Goal: Transaction & Acquisition: Purchase product/service

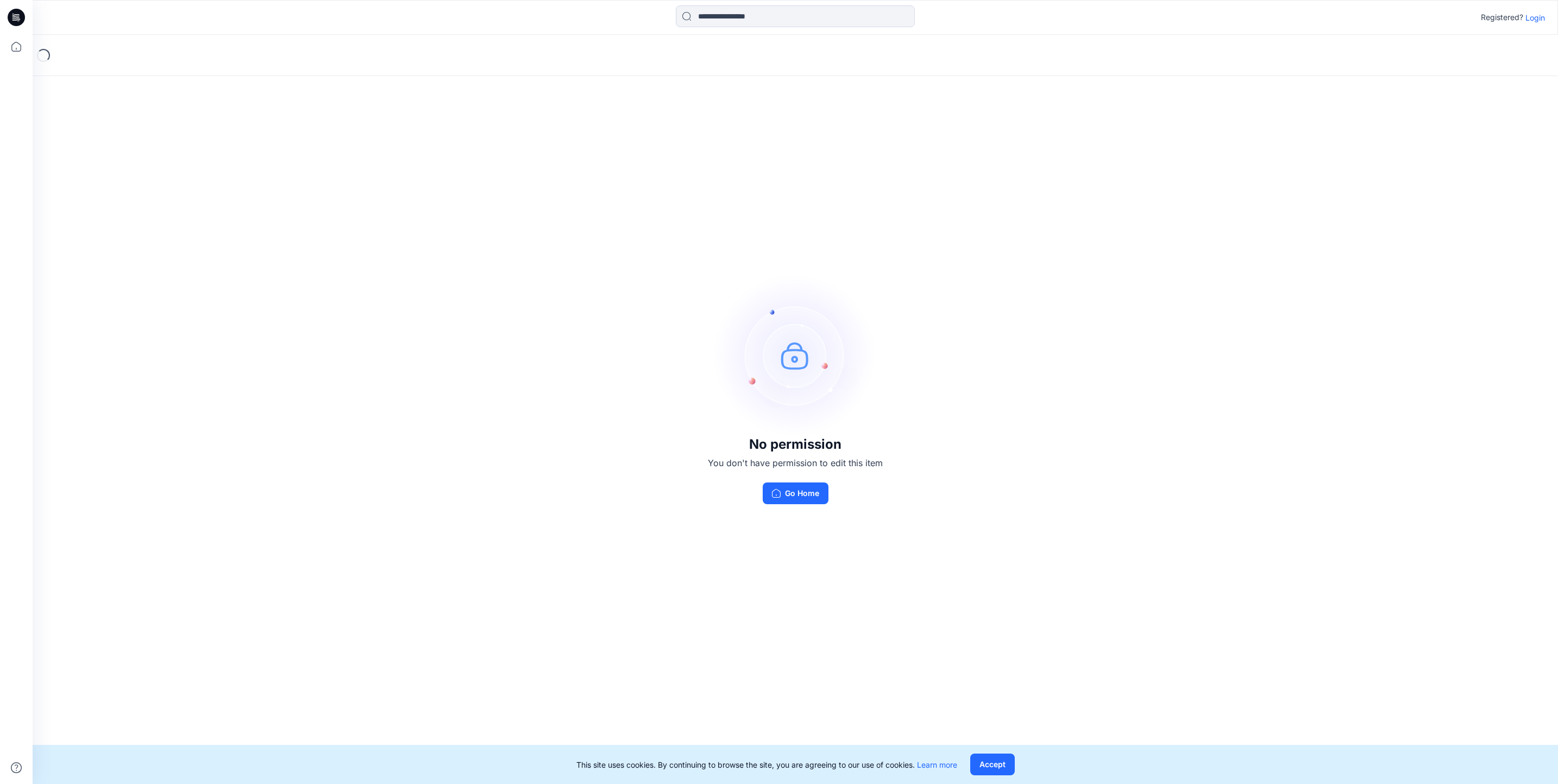
click at [1545, 15] on div "Registered? Login" at bounding box center [795, 17] width 1525 height 24
click at [1533, 22] on p "Login" at bounding box center [1535, 17] width 20 height 11
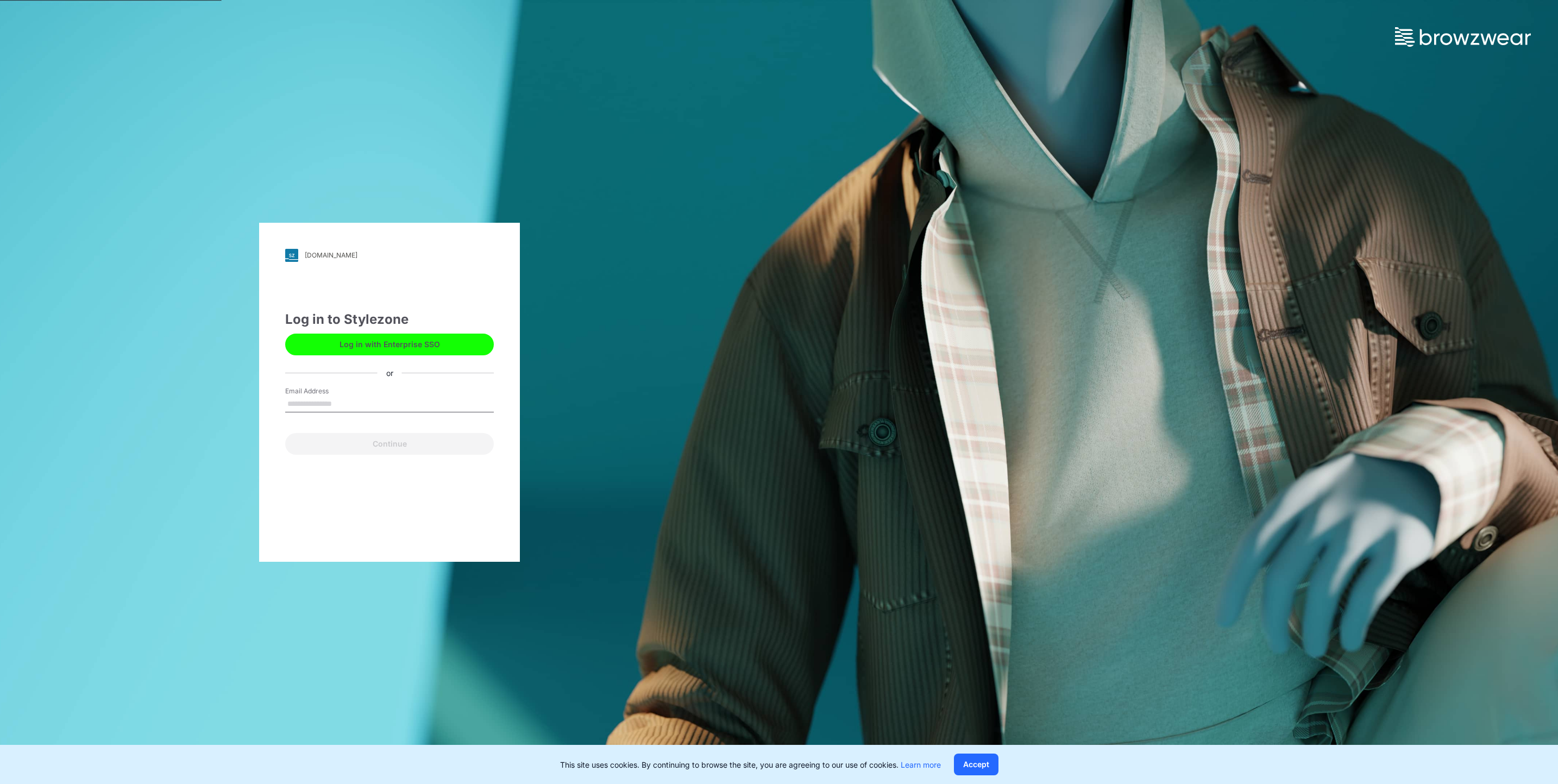
click at [387, 408] on input "Email Address" at bounding box center [389, 403] width 208 height 16
type input "**********"
click at [411, 445] on button "Continue" at bounding box center [389, 443] width 208 height 22
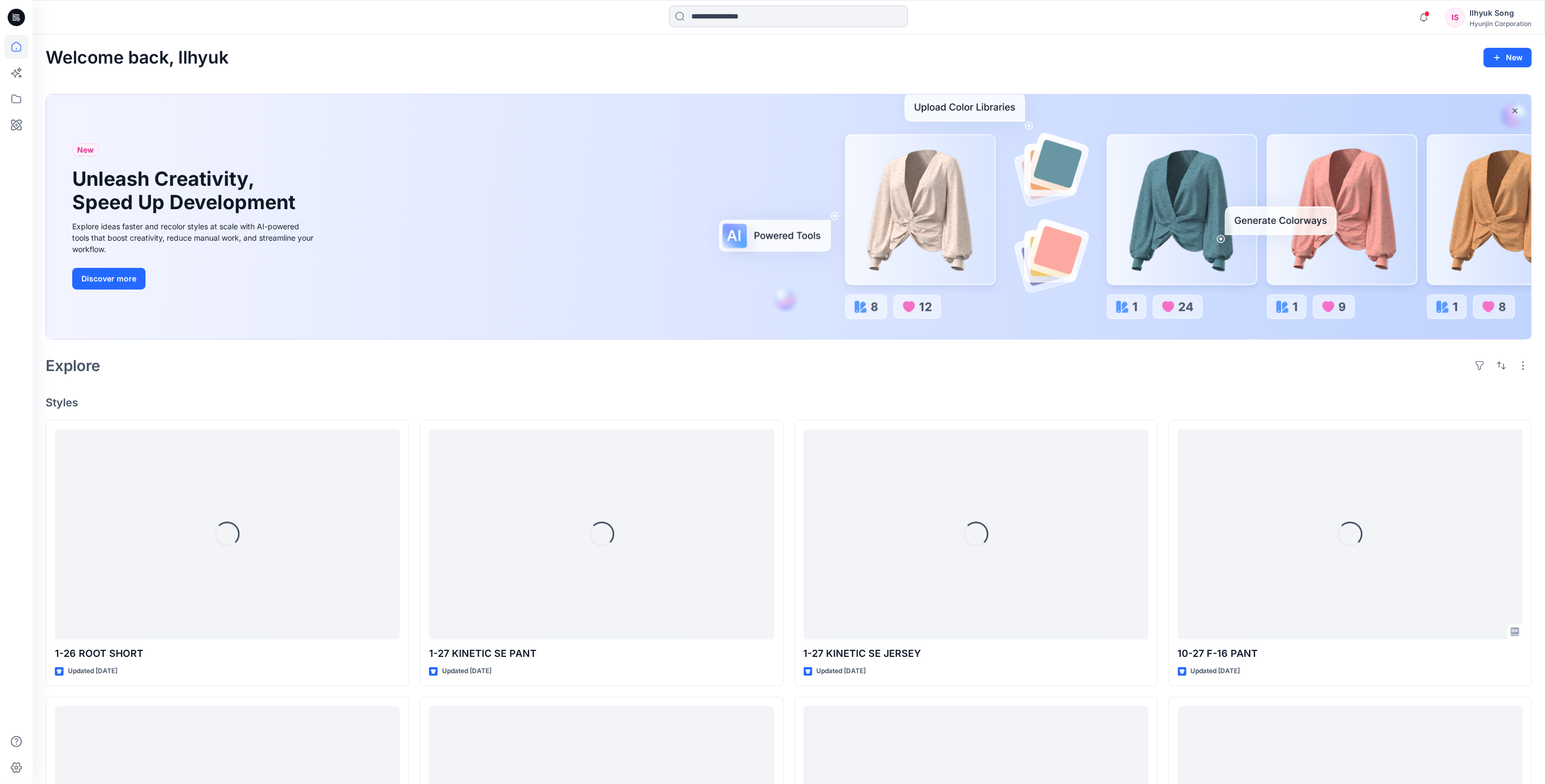
click at [723, 22] on input at bounding box center [788, 16] width 239 height 22
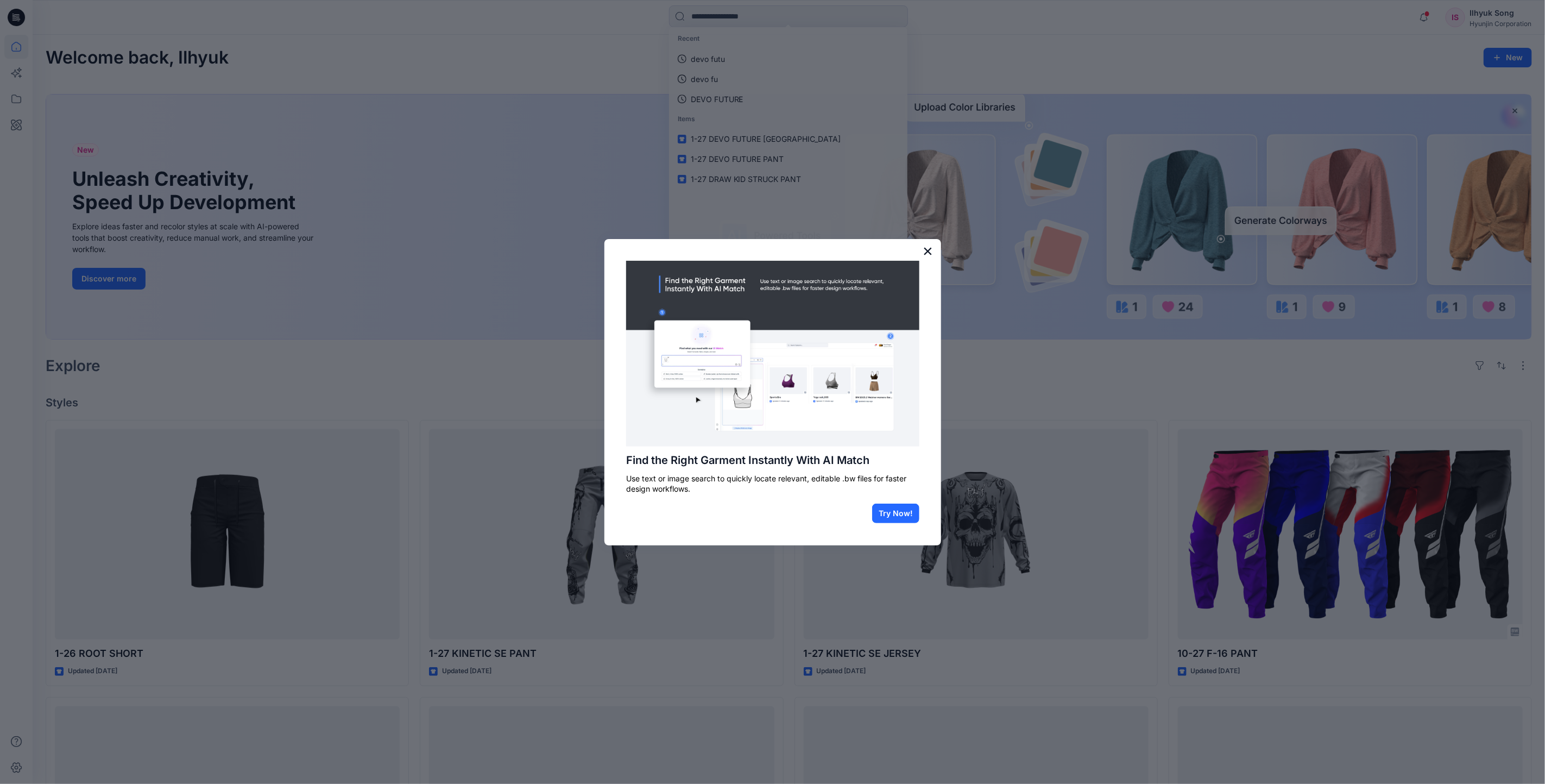
click at [925, 252] on button "×" at bounding box center [928, 251] width 10 height 17
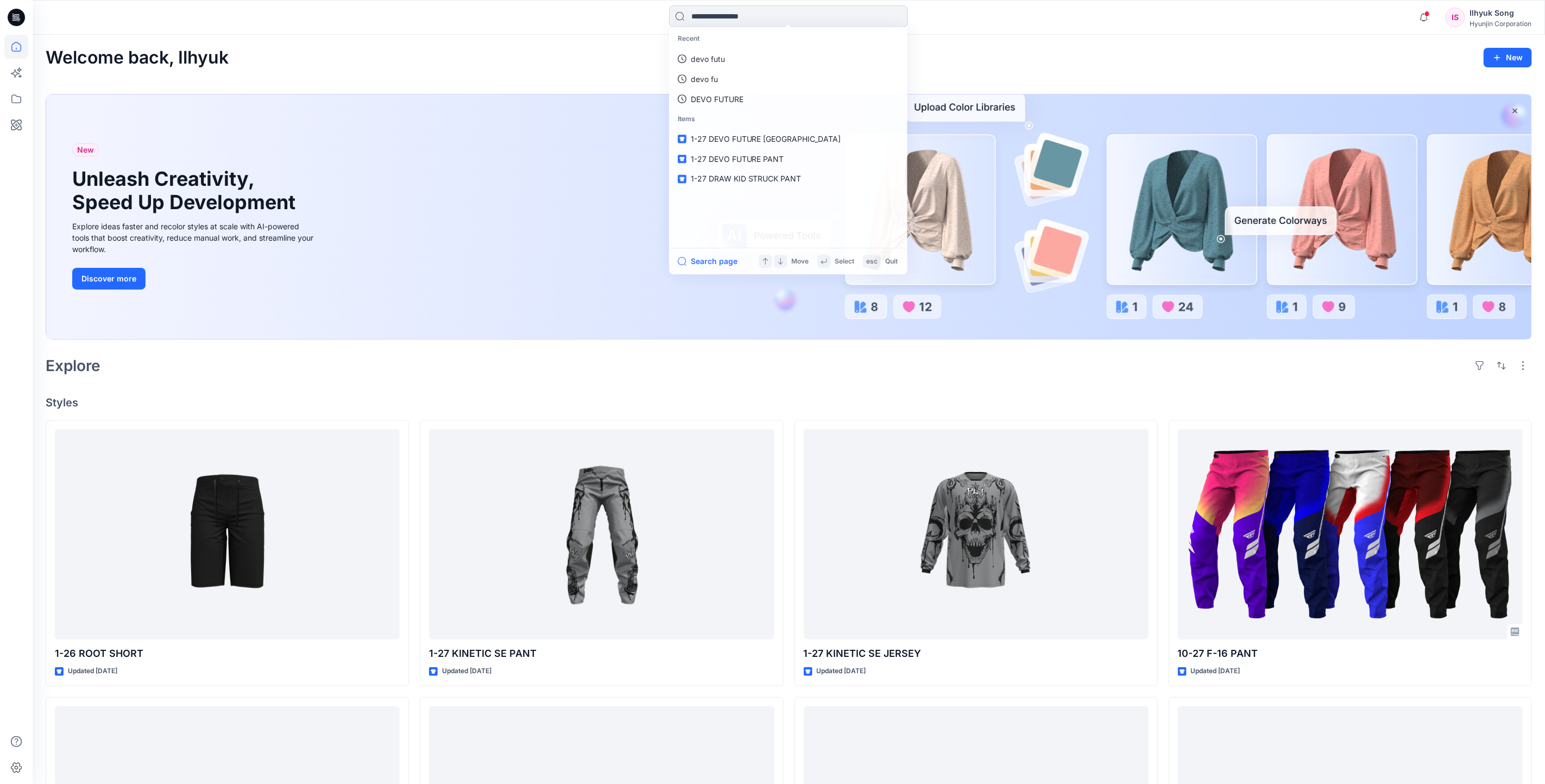
click at [747, 16] on input at bounding box center [788, 16] width 239 height 22
type input "**********"
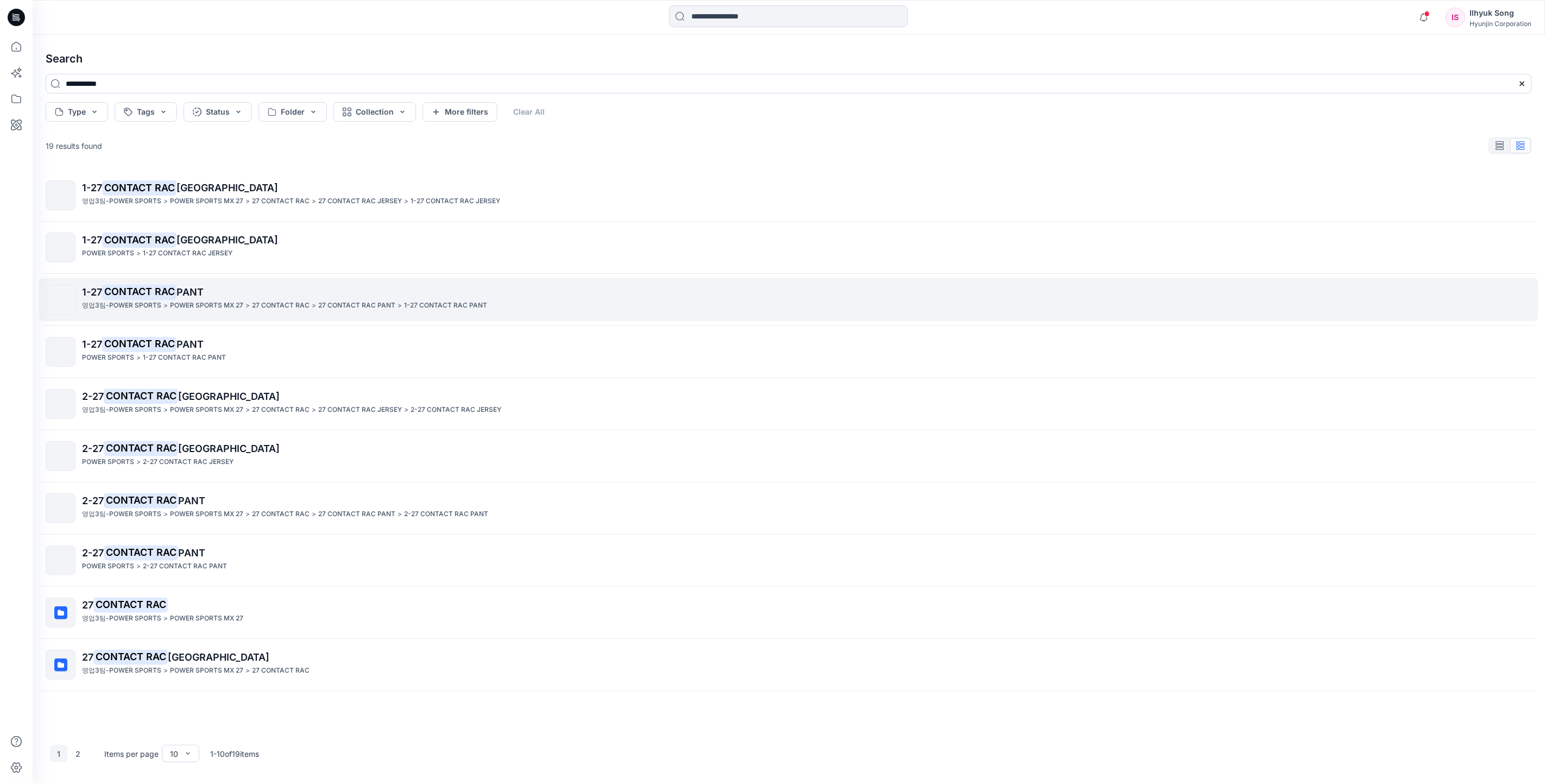
click at [146, 292] on mark "CONTACT RAC" at bounding box center [139, 292] width 75 height 15
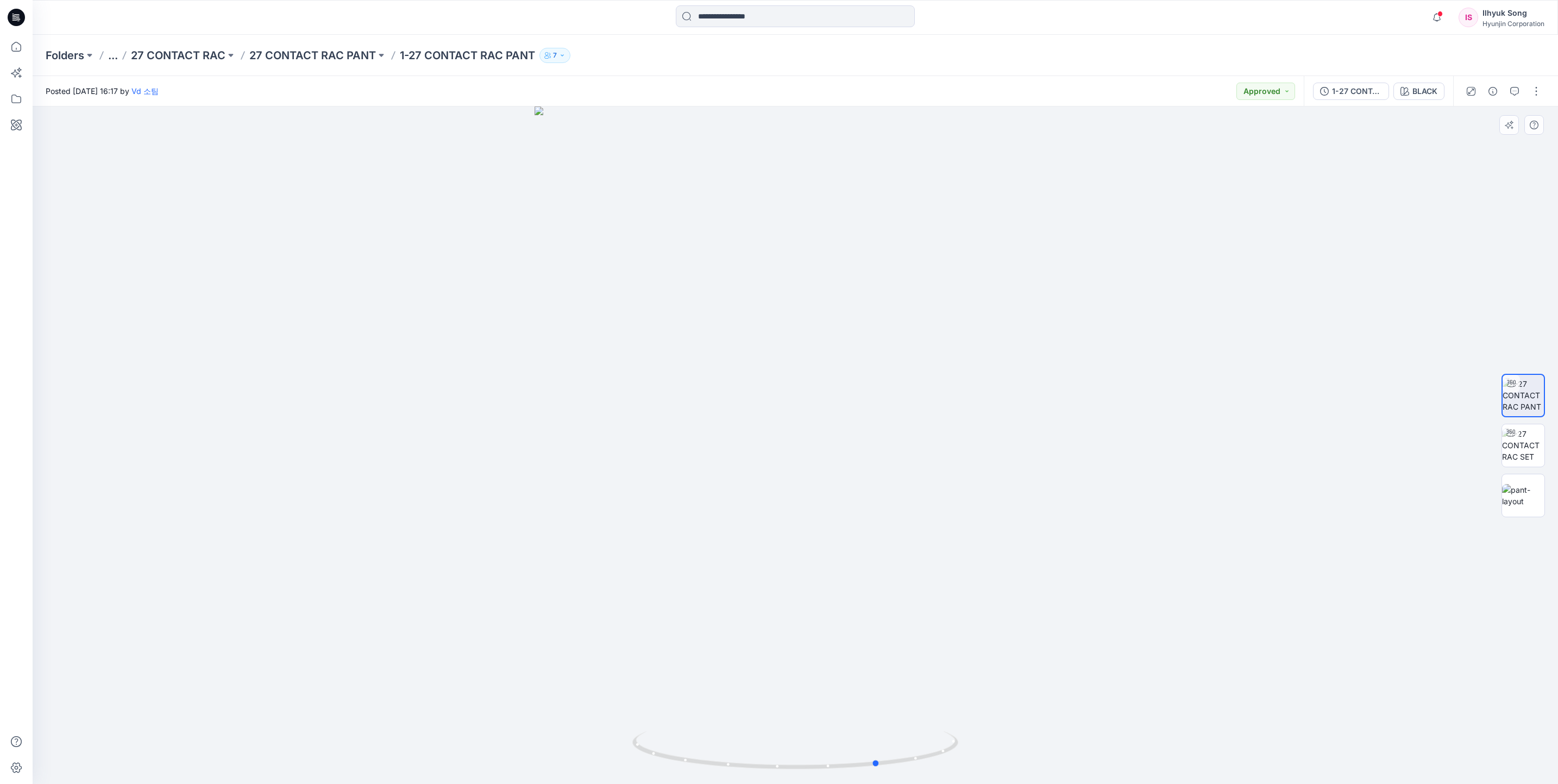
drag, startPoint x: 880, startPoint y: 372, endPoint x: 964, endPoint y: 358, distance: 85.2
click at [964, 358] on div at bounding box center [795, 445] width 1525 height 677
drag, startPoint x: 873, startPoint y: 368, endPoint x: 782, endPoint y: 376, distance: 91.4
click at [782, 376] on div at bounding box center [795, 445] width 1525 height 677
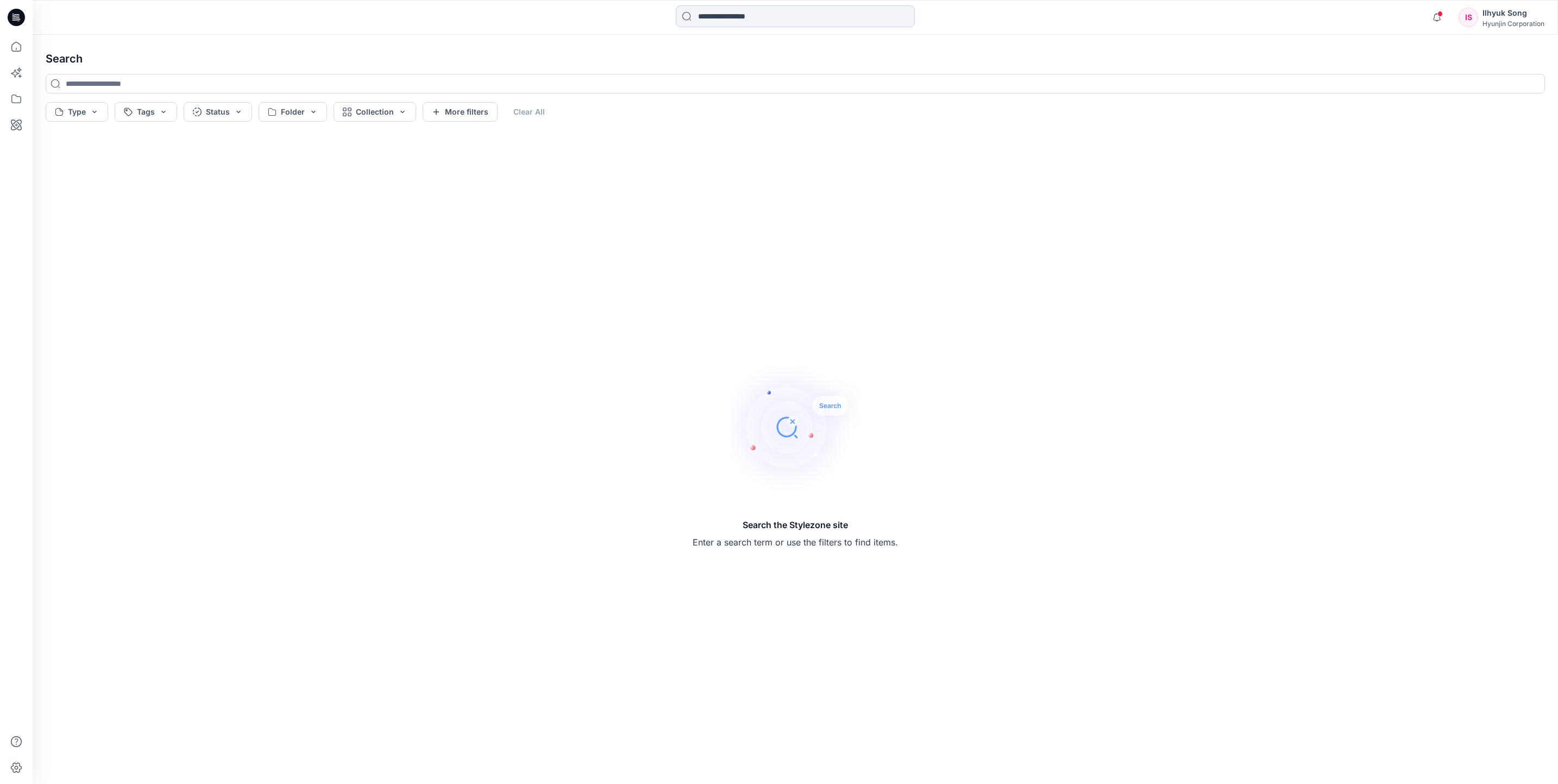
click at [788, 20] on input at bounding box center [795, 16] width 239 height 22
type input "**********"
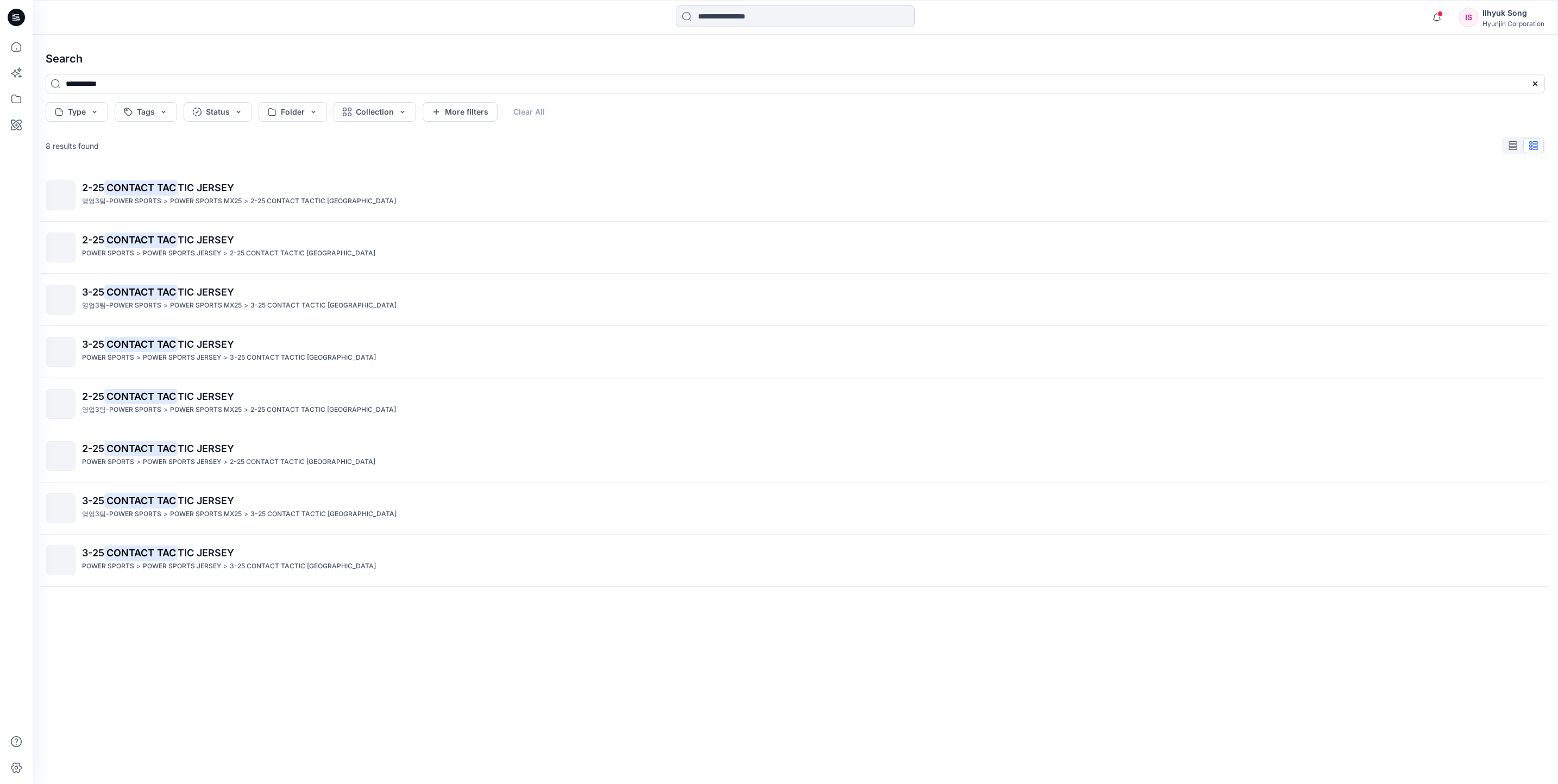
click at [786, 24] on input at bounding box center [795, 16] width 239 height 22
type input "**********"
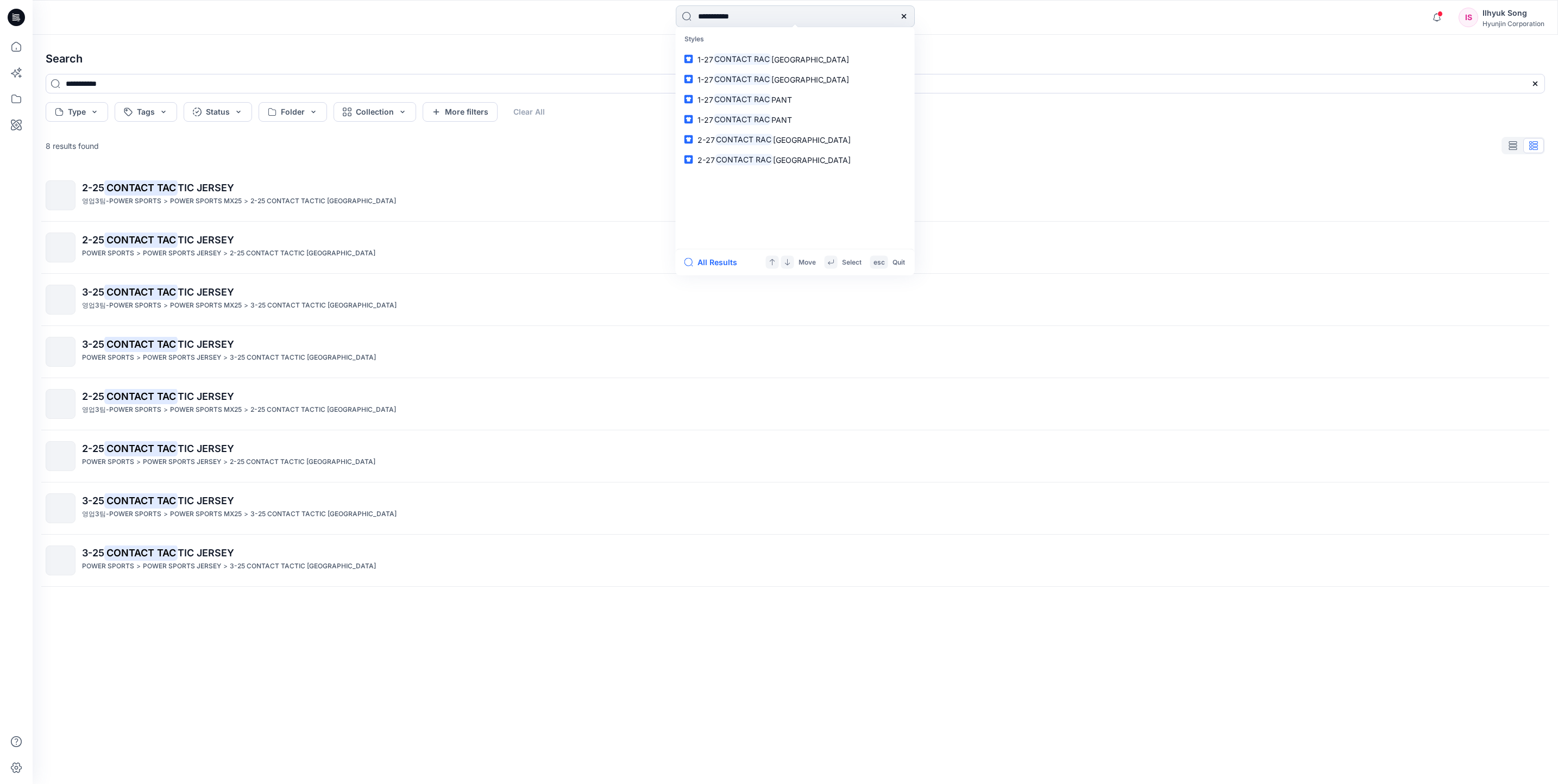
type input "**********"
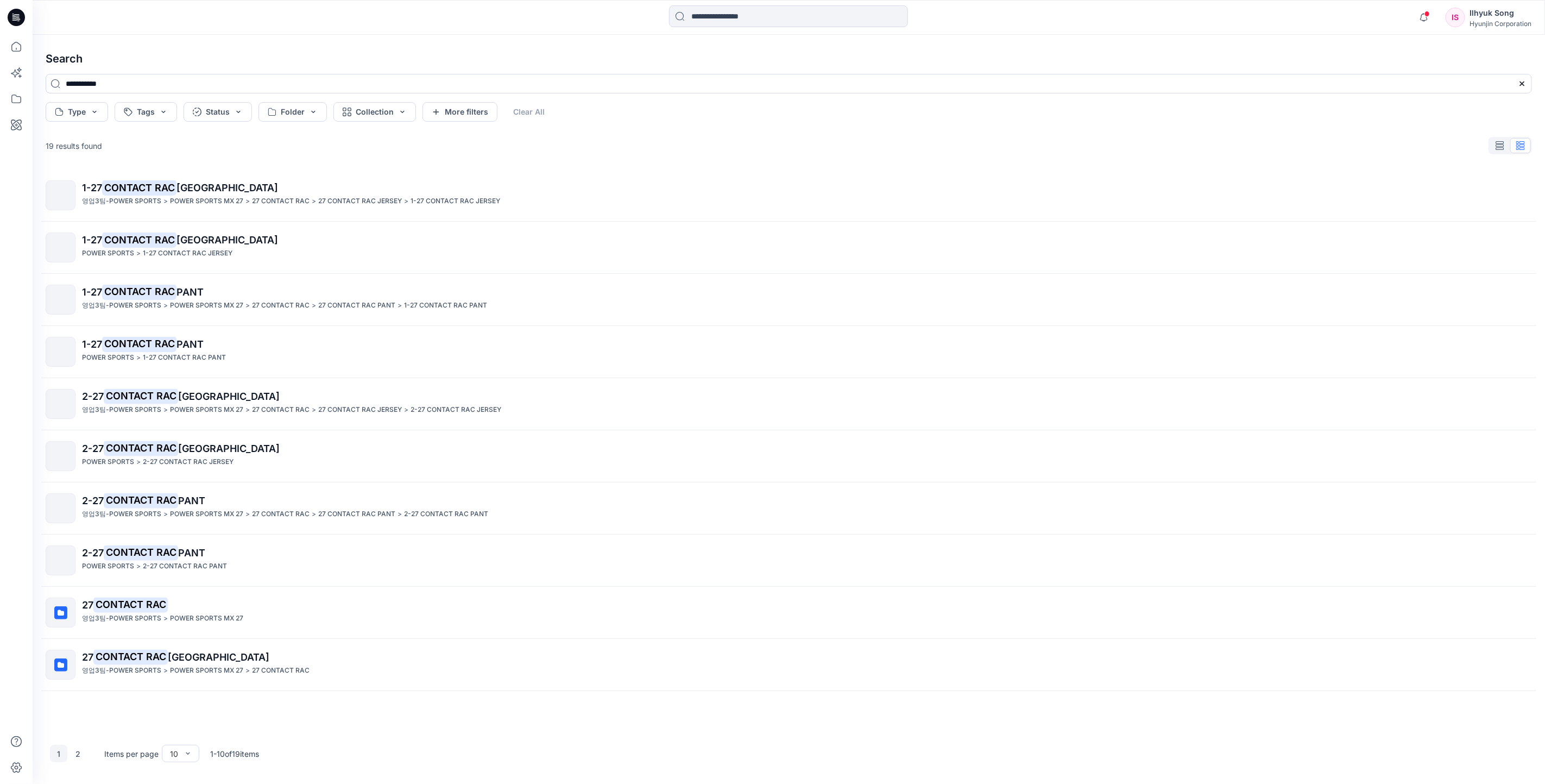
click at [194, 347] on span "PANT" at bounding box center [190, 344] width 27 height 11
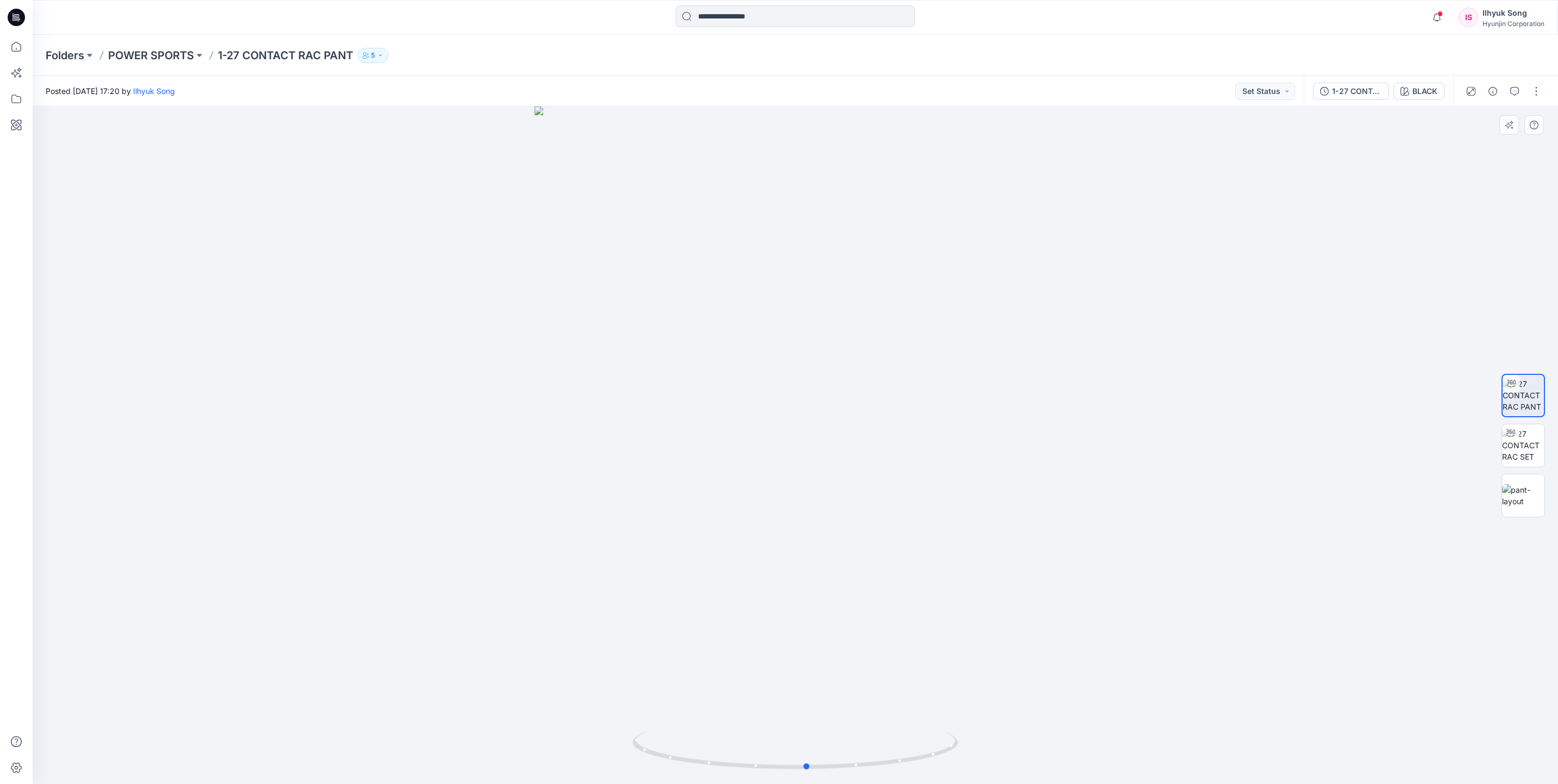
drag, startPoint x: 966, startPoint y: 410, endPoint x: 979, endPoint y: 437, distance: 30.0
click at [979, 437] on div at bounding box center [795, 445] width 1525 height 677
drag, startPoint x: 916, startPoint y: 394, endPoint x: 1195, endPoint y: 349, distance: 282.6
click at [1268, 364] on div at bounding box center [795, 445] width 1525 height 677
drag, startPoint x: 945, startPoint y: 368, endPoint x: 1159, endPoint y: 348, distance: 214.9
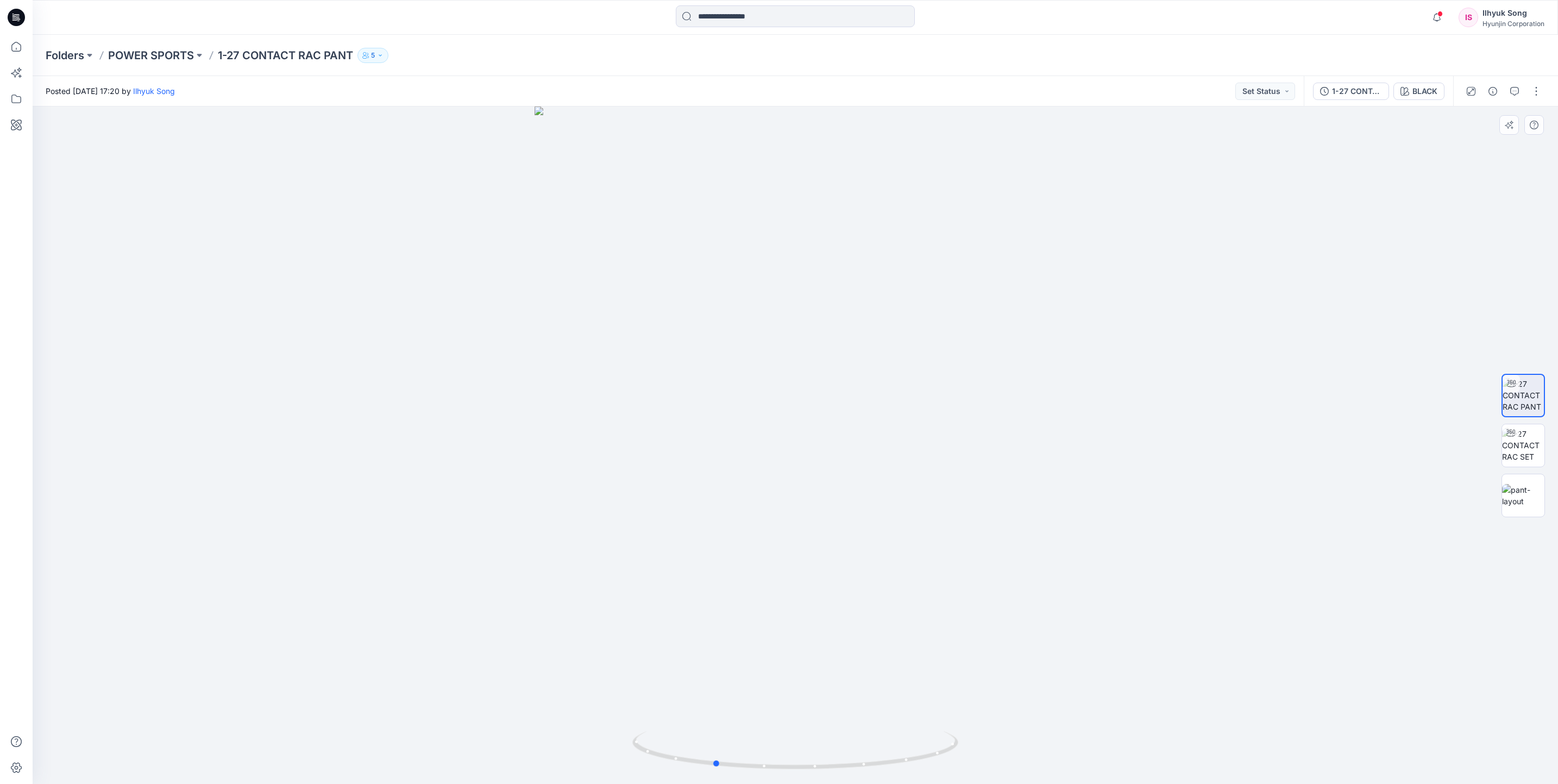
click at [1172, 353] on div at bounding box center [795, 445] width 1525 height 677
drag, startPoint x: 880, startPoint y: 353, endPoint x: 1096, endPoint y: 341, distance: 216.3
click at [1096, 341] on div at bounding box center [795, 445] width 1525 height 677
drag, startPoint x: 805, startPoint y: 337, endPoint x: 1023, endPoint y: 331, distance: 218.1
click at [1023, 331] on div at bounding box center [795, 445] width 1525 height 677
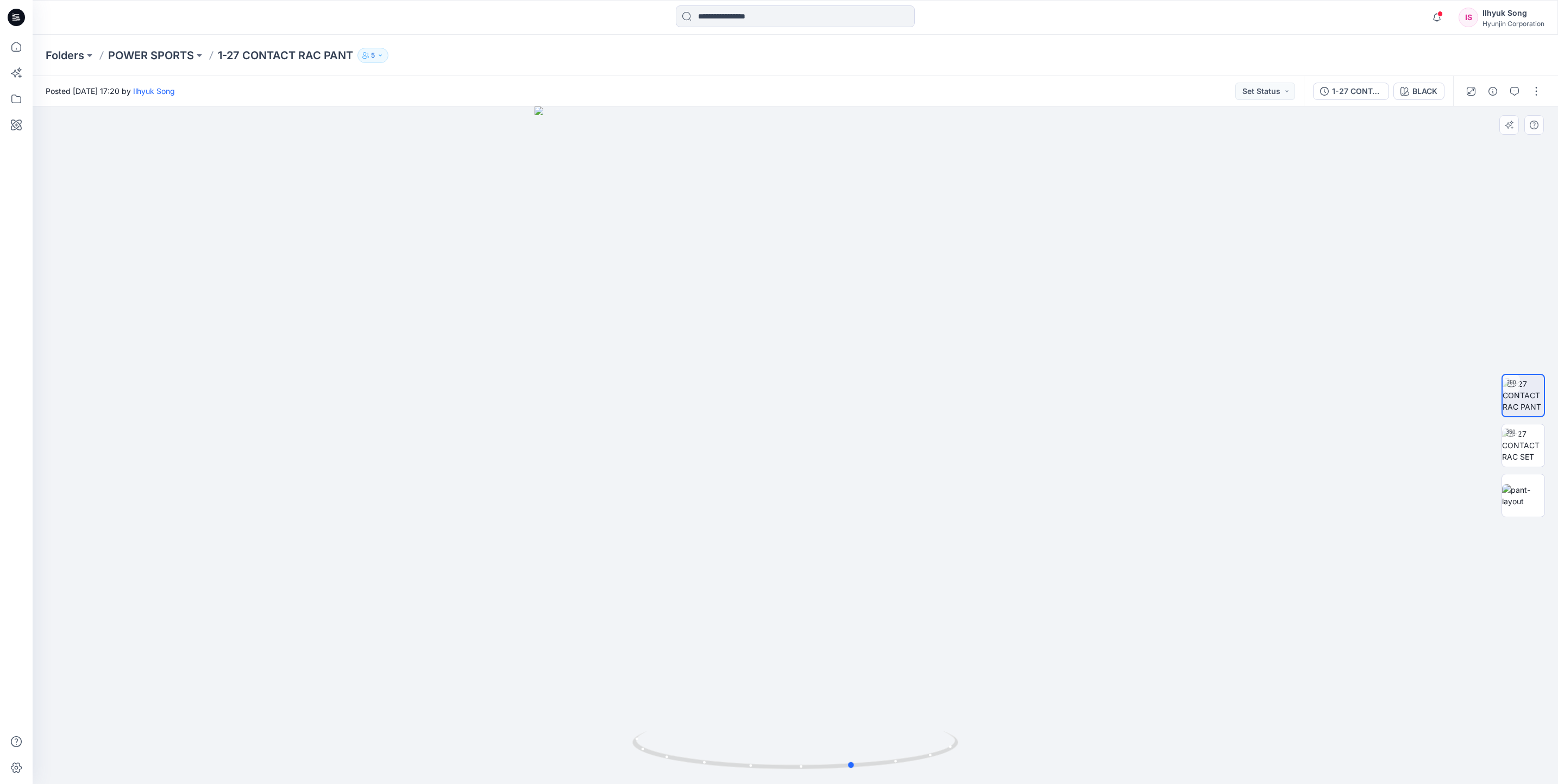
drag, startPoint x: 849, startPoint y: 352, endPoint x: 829, endPoint y: 353, distance: 20.0
click at [829, 353] on div at bounding box center [795, 445] width 1525 height 677
drag, startPoint x: 845, startPoint y: 355, endPoint x: 848, endPoint y: 346, distance: 9.5
click at [848, 346] on div at bounding box center [795, 445] width 1525 height 677
drag, startPoint x: 811, startPoint y: 406, endPoint x: 954, endPoint y: 410, distance: 143.1
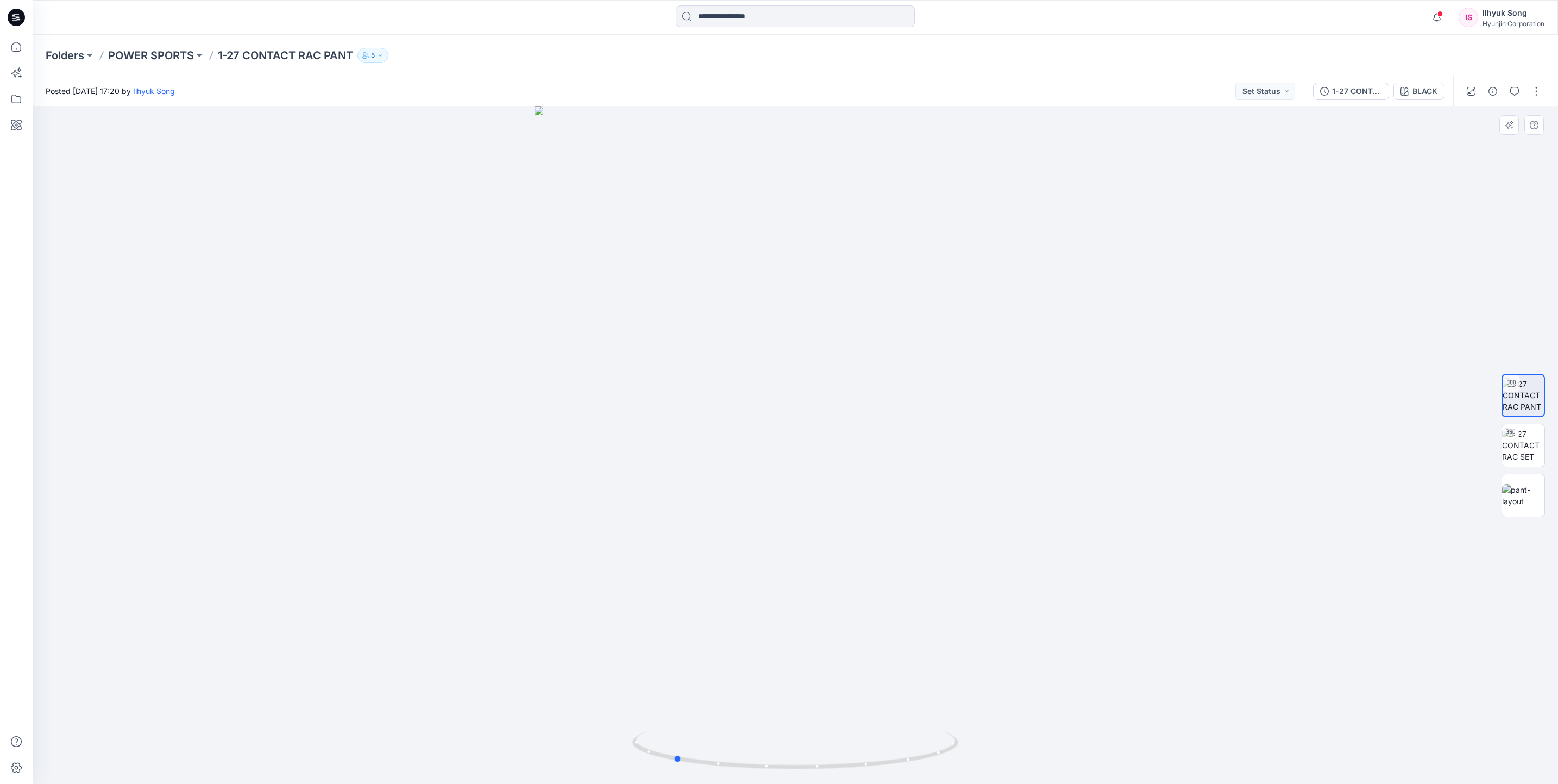
click at [954, 410] on div at bounding box center [795, 445] width 1525 height 677
